Goal: Task Accomplishment & Management: Use online tool/utility

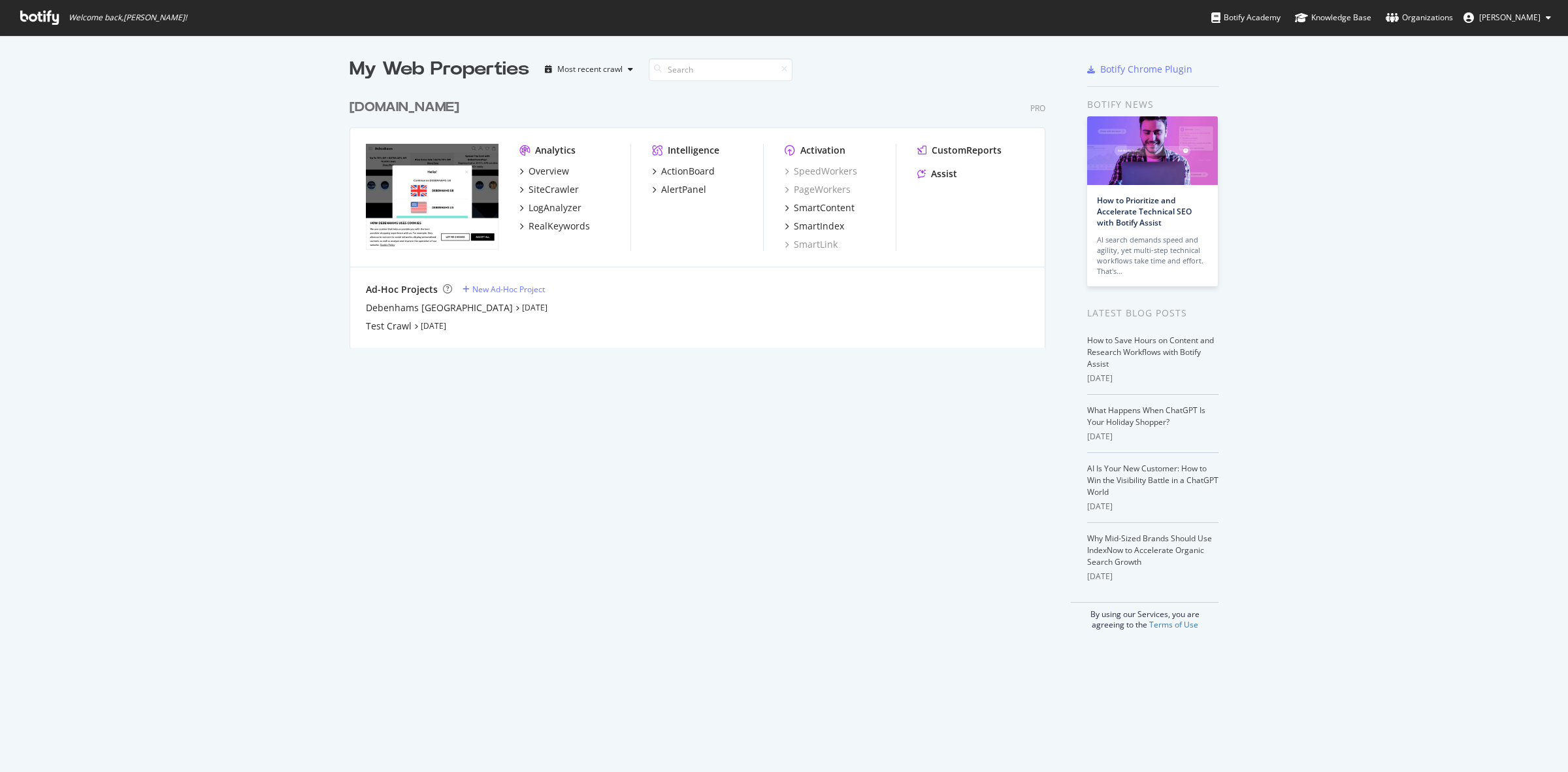
scroll to position [759, 1543]
click at [395, 112] on div "[DOMAIN_NAME]" at bounding box center [404, 107] width 110 height 19
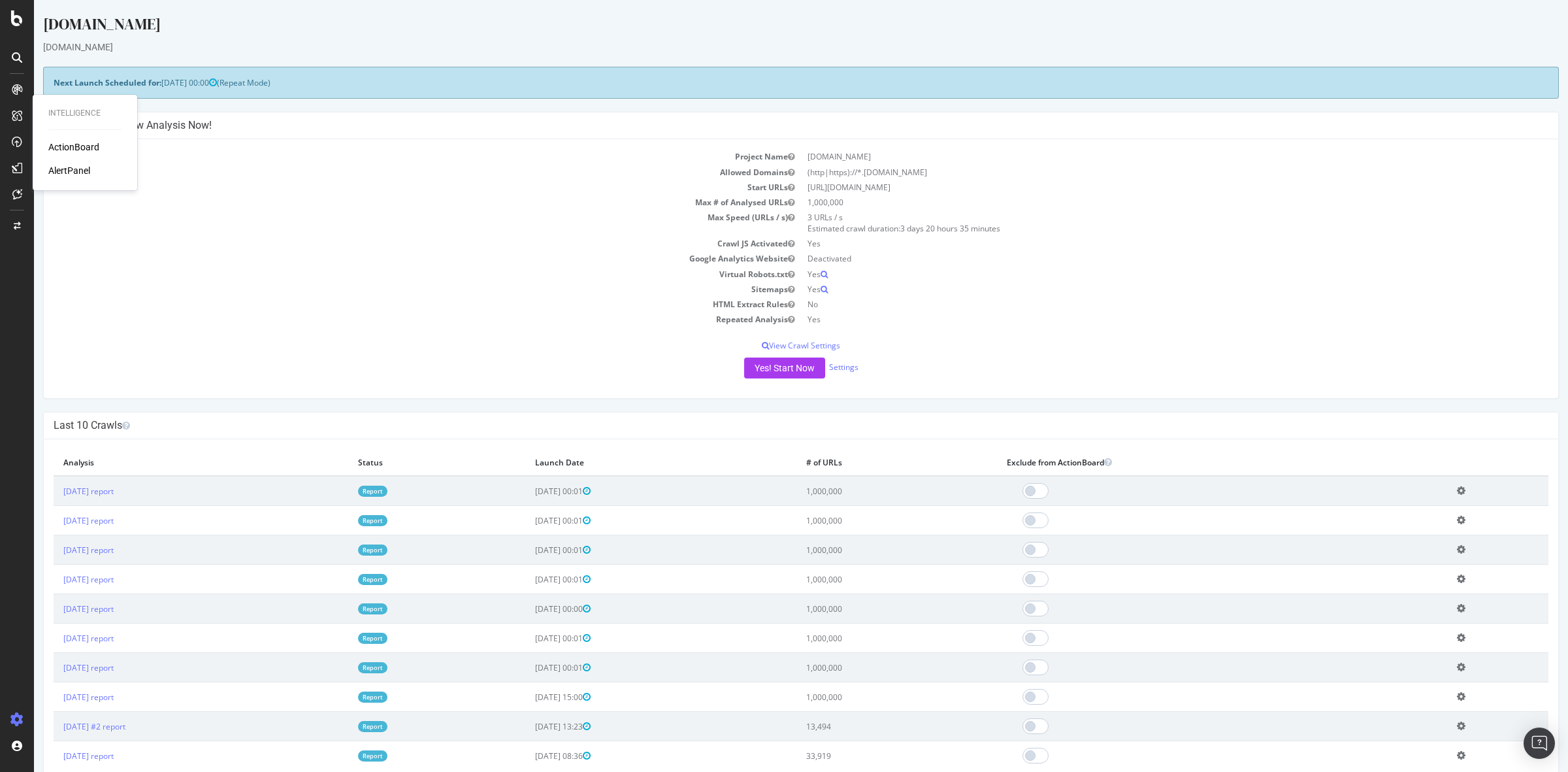
click at [70, 144] on div "ActionBoard" at bounding box center [73, 147] width 51 height 13
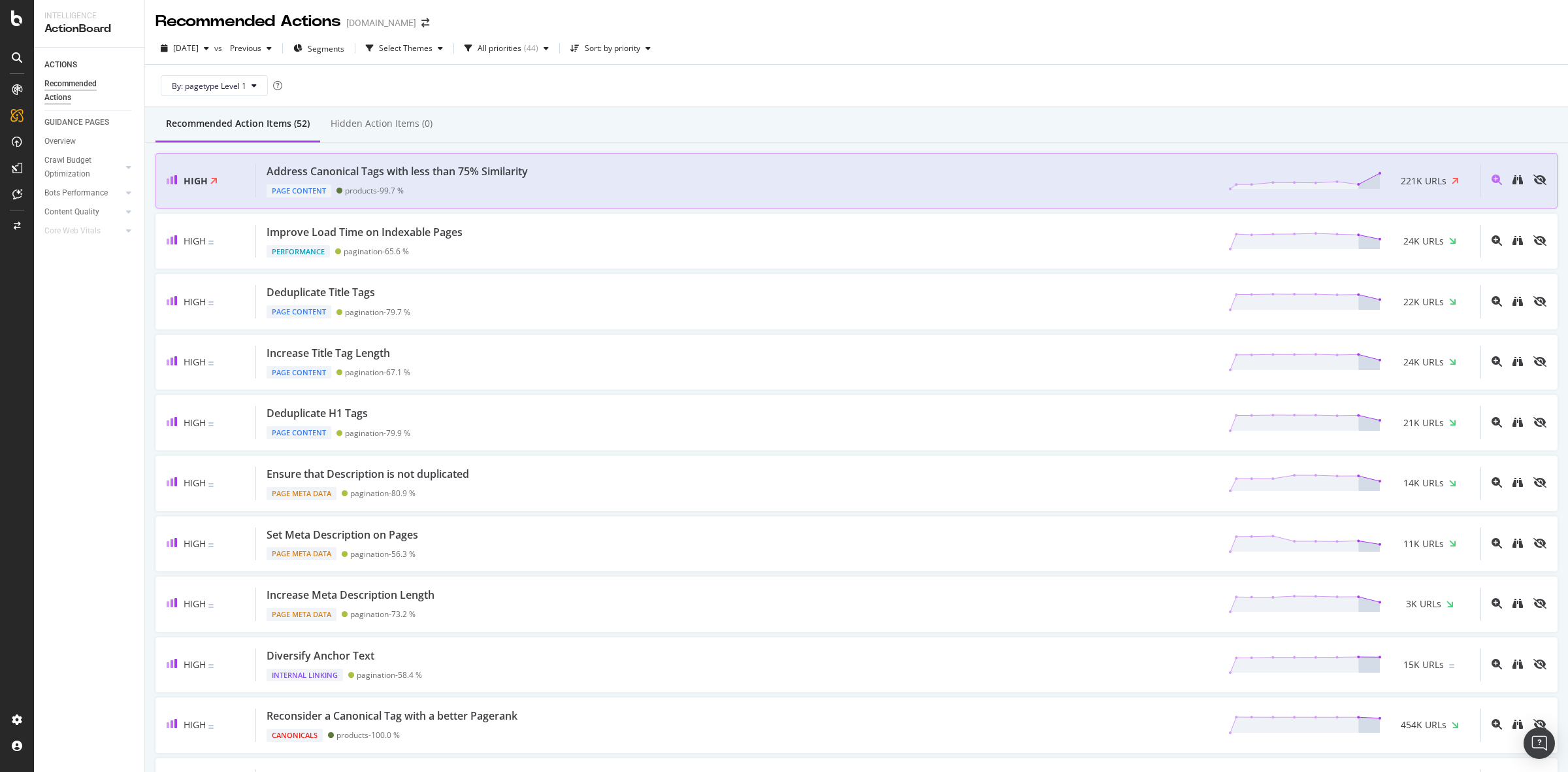
click at [603, 174] on div "Address Canonical Tags with less than 75% Similarity Page Content products - 99…" at bounding box center [868, 181] width 1224 height 33
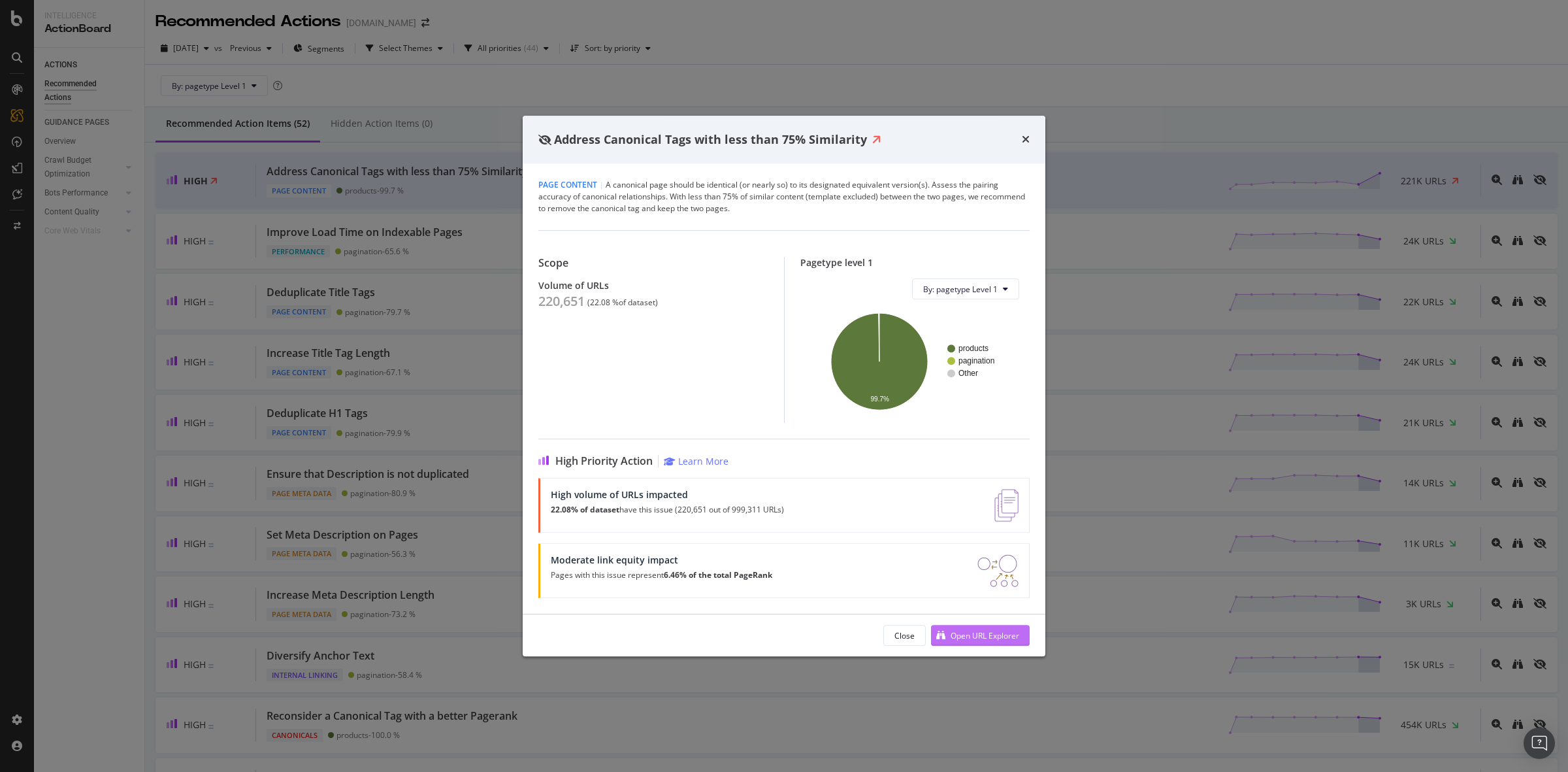
click at [985, 638] on div "Open URL Explorer" at bounding box center [985, 636] width 69 height 11
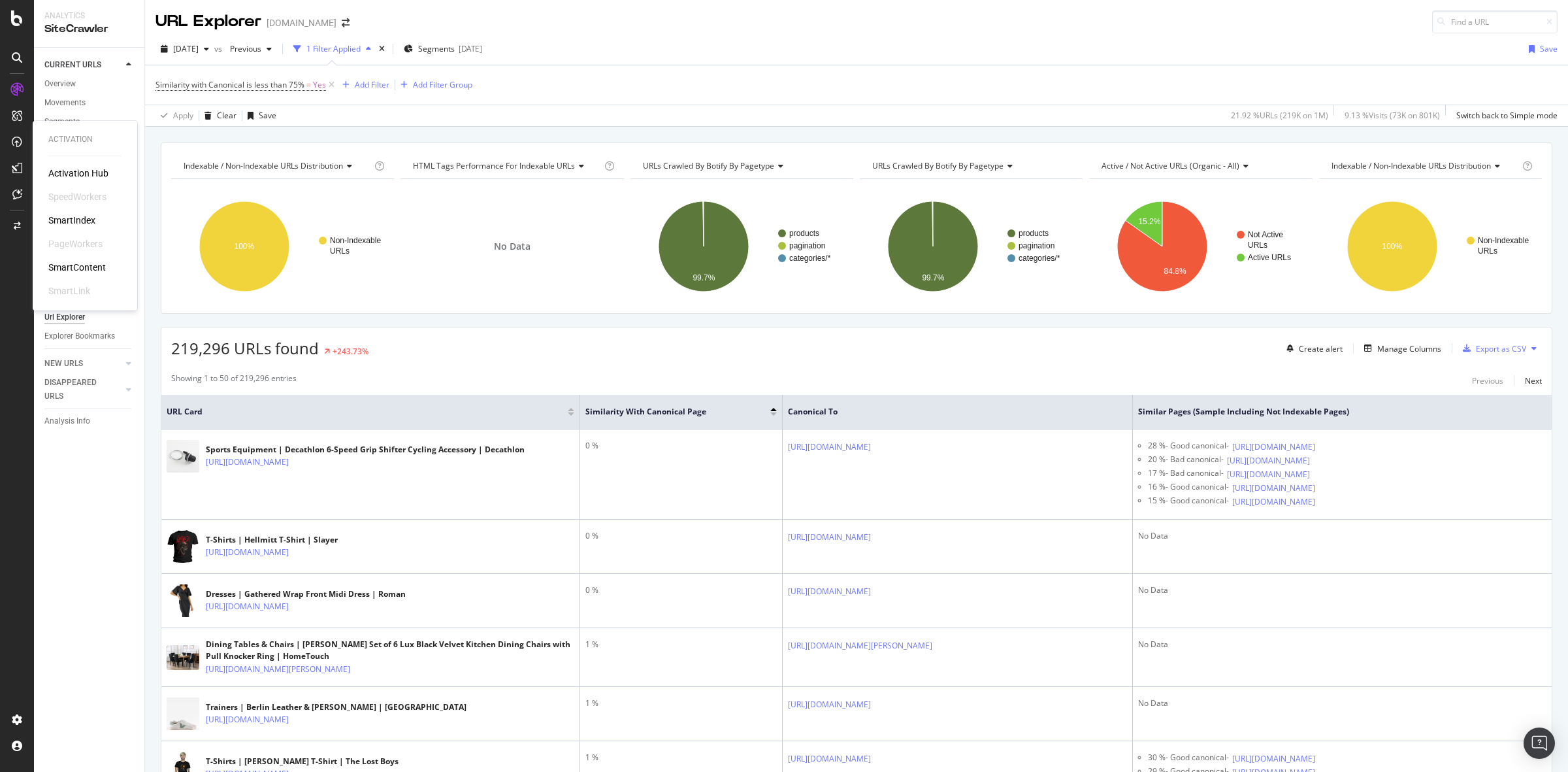
click at [70, 245] on div "PageWorkers" at bounding box center [75, 244] width 54 height 13
